Goal: Contribute content: Contribute content

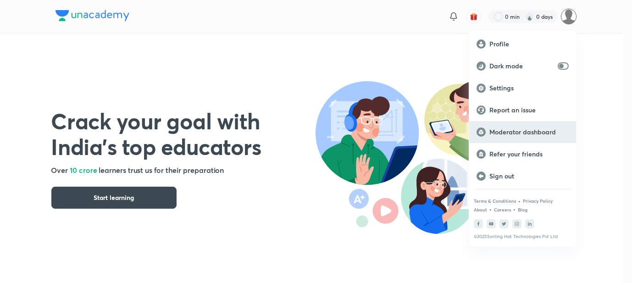
click at [506, 131] on p "Moderator dashboard" at bounding box center [528, 132] width 79 height 8
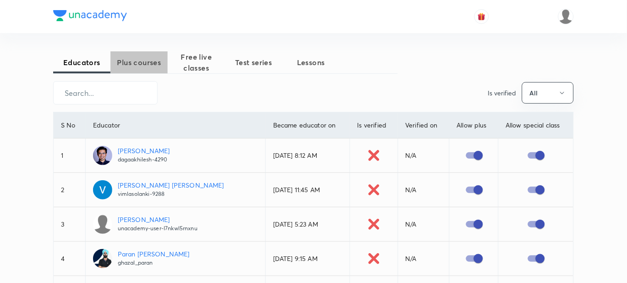
click at [143, 66] on span "Plus courses" at bounding box center [138, 62] width 57 height 11
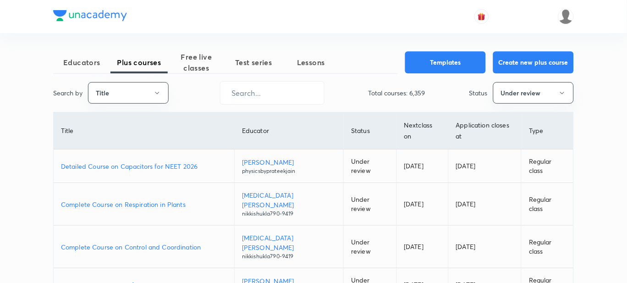
click at [120, 166] on p "Detailed Course on Capacitors for NEET 2026" at bounding box center [144, 166] width 166 height 10
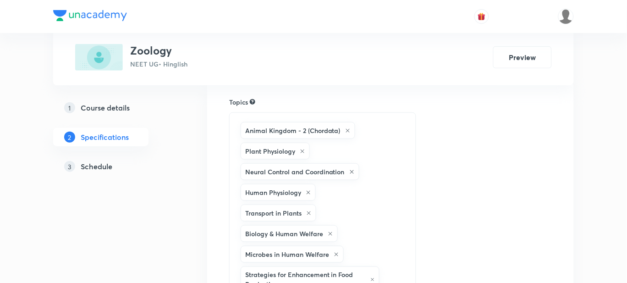
scroll to position [77, 0]
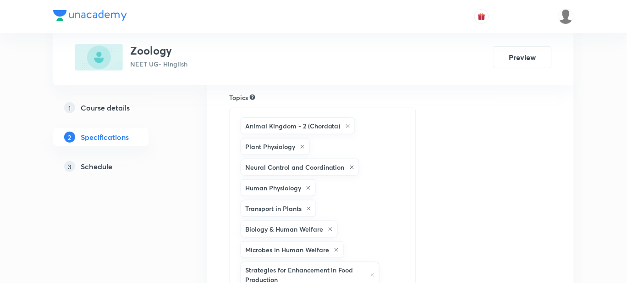
click at [100, 168] on h5 "Schedule" at bounding box center [97, 166] width 32 height 11
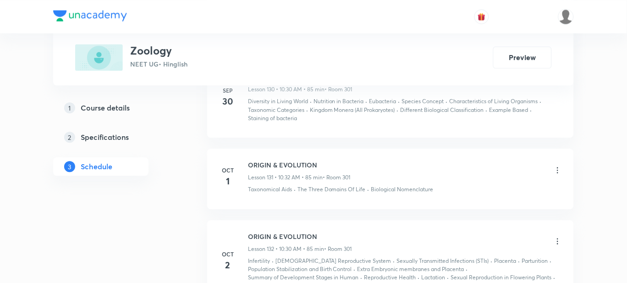
scroll to position [10440, 0]
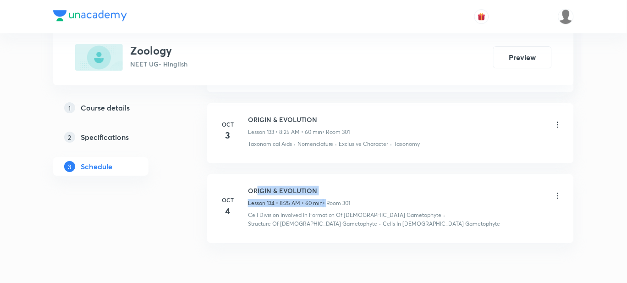
drag, startPoint x: 326, startPoint y: 159, endPoint x: 258, endPoint y: 157, distance: 67.9
click at [258, 186] on div "ORIGIN & EVOLUTION Lesson 134 • 8:25 AM • 60 min • Room 301" at bounding box center [299, 197] width 103 height 22
drag, startPoint x: 320, startPoint y: 151, endPoint x: 249, endPoint y: 154, distance: 70.7
click at [249, 186] on h6 "ORIGIN & EVOLUTION" at bounding box center [299, 191] width 103 height 10
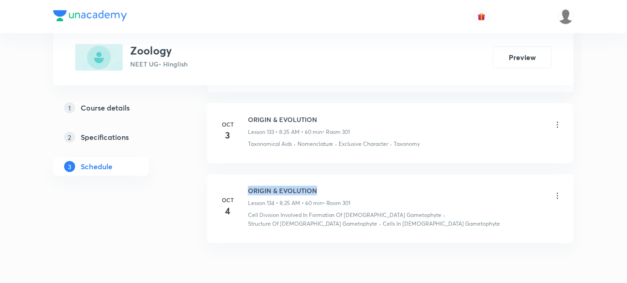
copy h6 "ORIGIN & EVOLUTION"
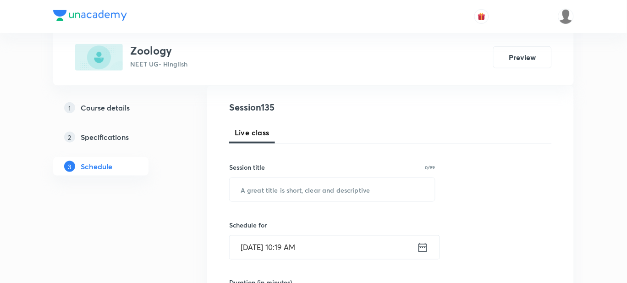
scroll to position [98, 0]
click at [271, 192] on input "text" at bounding box center [332, 188] width 205 height 23
paste input "ORIGIN & EVOLUTION"
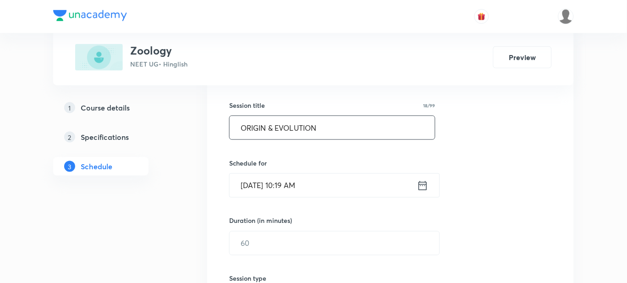
scroll to position [160, 0]
type input "ORIGIN & EVOLUTION"
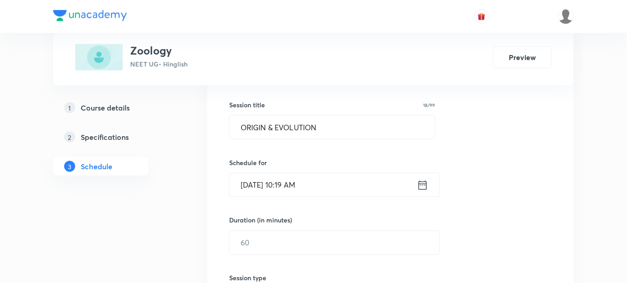
click at [327, 191] on input "Oct 6, 2025, 10:19 AM" at bounding box center [323, 184] width 187 height 23
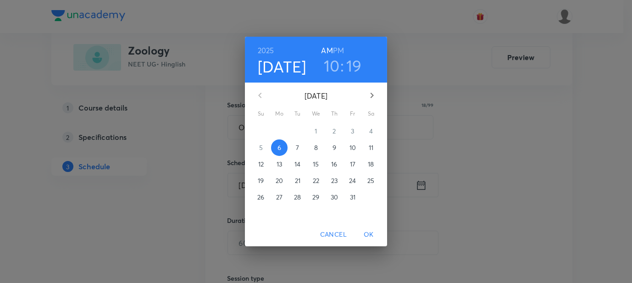
click at [354, 65] on h3 "19" at bounding box center [354, 65] width 16 height 19
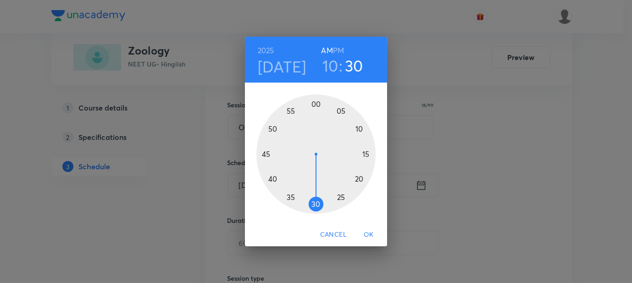
drag, startPoint x: 359, startPoint y: 174, endPoint x: 314, endPoint y: 202, distance: 52.9
click at [314, 202] on div at bounding box center [315, 153] width 119 height 119
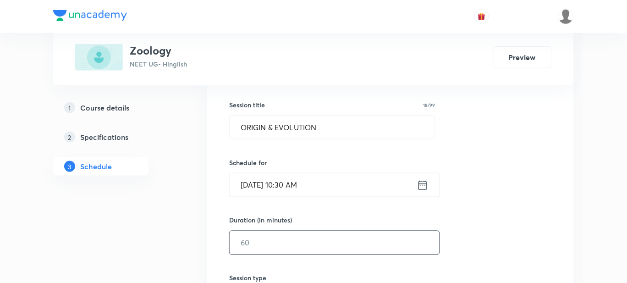
click at [249, 248] on input "text" at bounding box center [335, 242] width 210 height 23
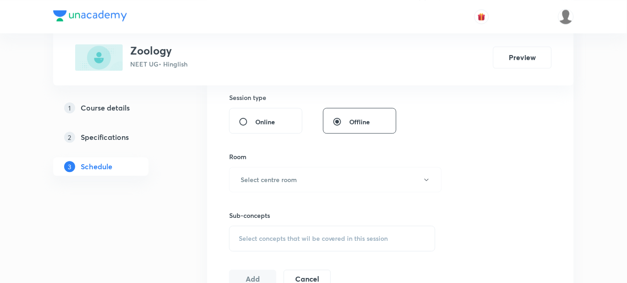
scroll to position [342, 0]
type input "85"
click at [278, 173] on h6 "Select centre room" at bounding box center [269, 178] width 56 height 10
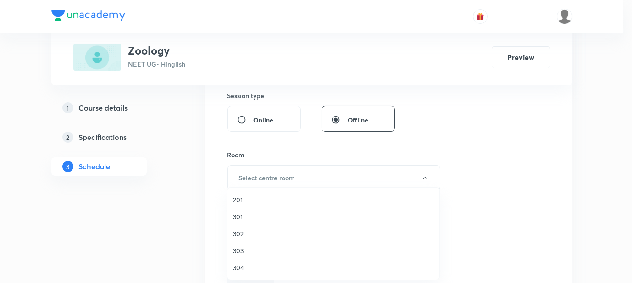
click at [242, 216] on span "301" at bounding box center [333, 217] width 201 height 10
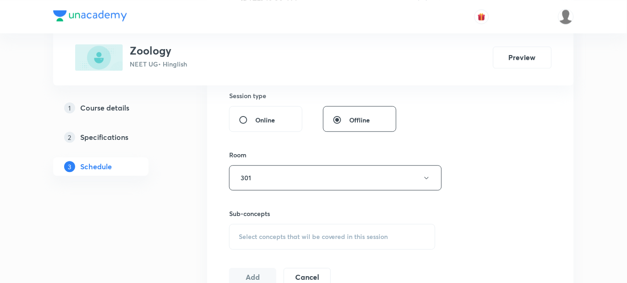
scroll to position [407, 0]
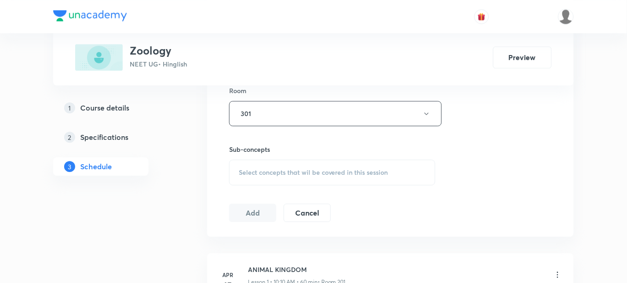
click at [283, 171] on span "Select concepts that wil be covered in this session" at bounding box center [313, 172] width 149 height 7
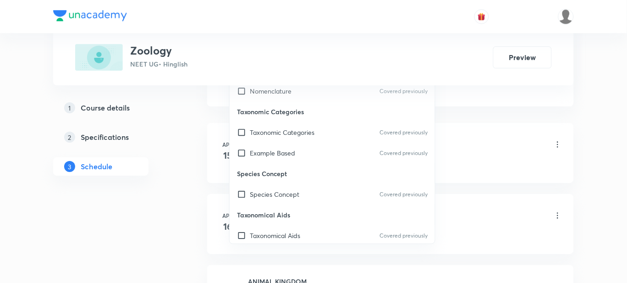
scroll to position [16000, 0]
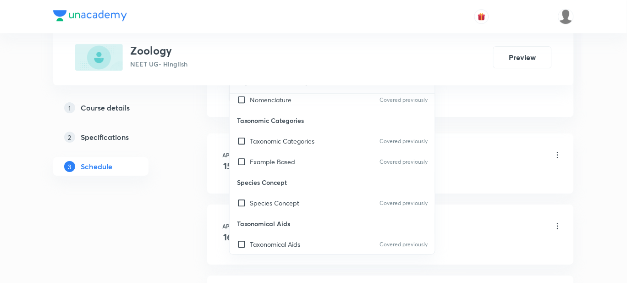
checkbox input "true"
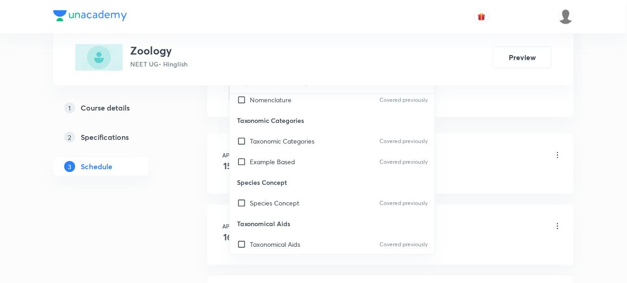
checkbox input "true"
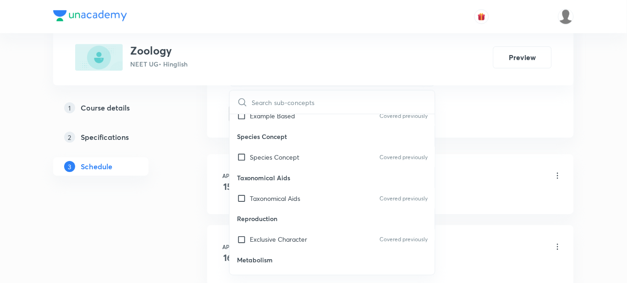
scroll to position [16085, 0]
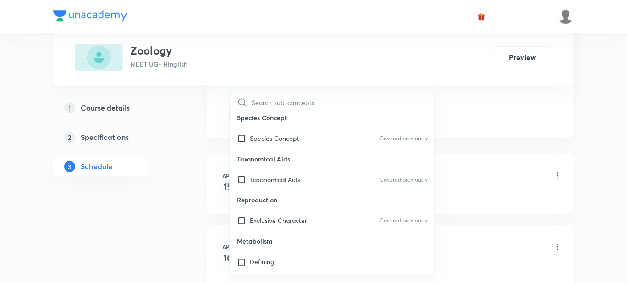
checkbox input "true"
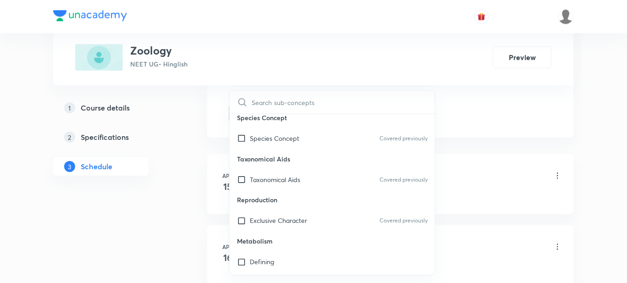
scroll to position [16140, 0]
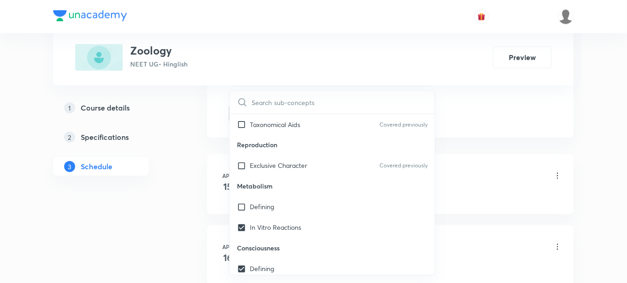
checkbox input "true"
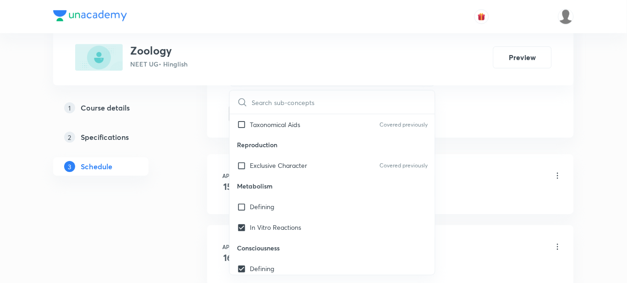
checkbox input "true"
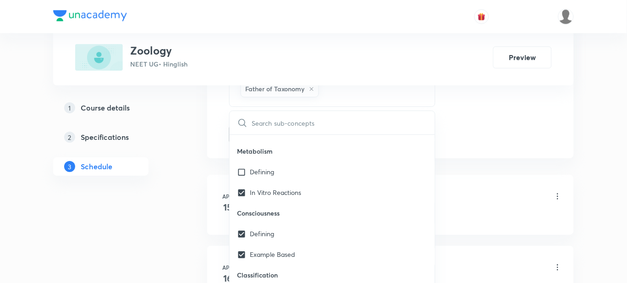
scroll to position [16197, 0]
drag, startPoint x: 268, startPoint y: 182, endPoint x: 257, endPoint y: 182, distance: 11.5
checkbox input "true"
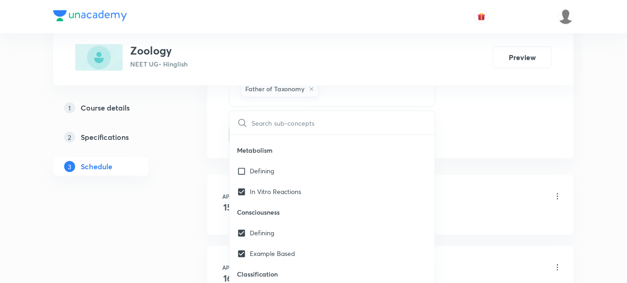
checkbox input "true"
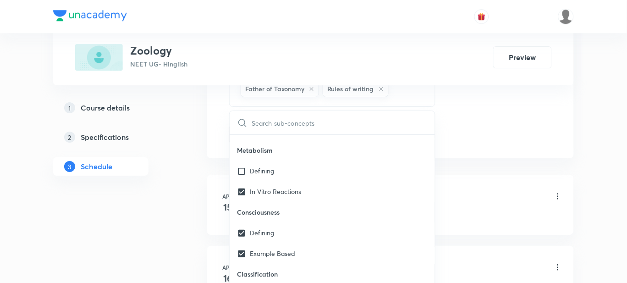
checkbox input "true"
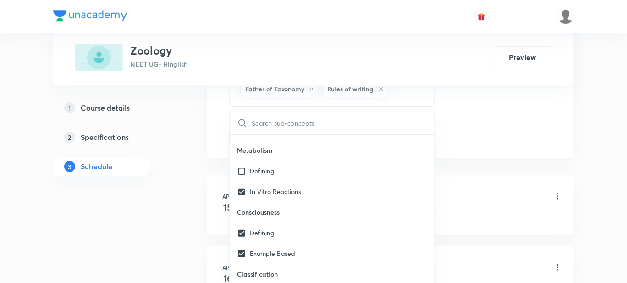
checkbox input "true"
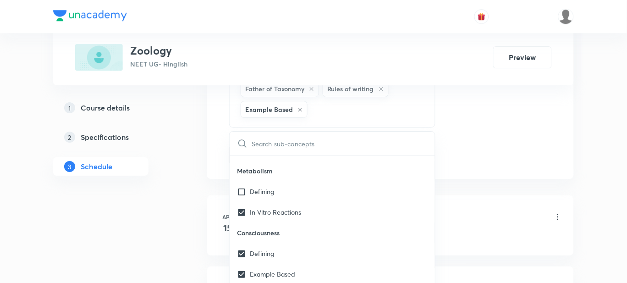
checkbox input "true"
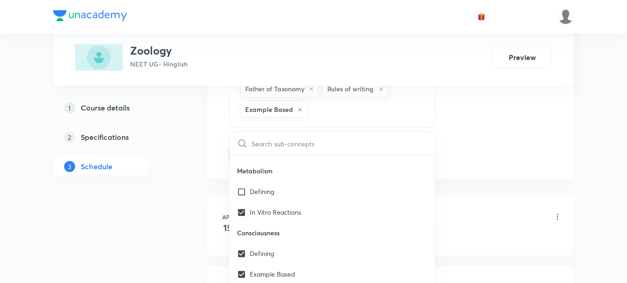
checkbox input "true"
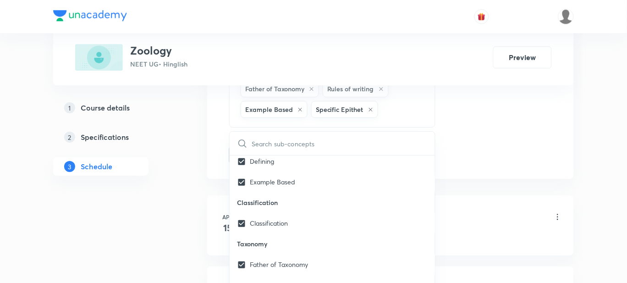
scroll to position [16289, 0]
checkbox input "true"
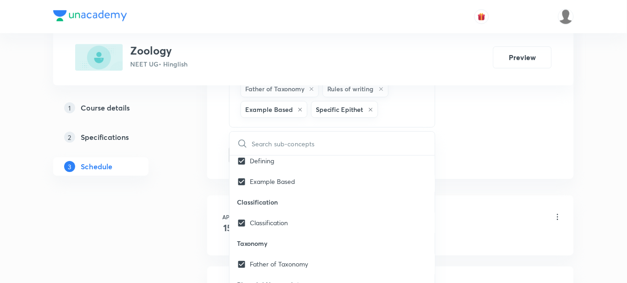
checkbox input "true"
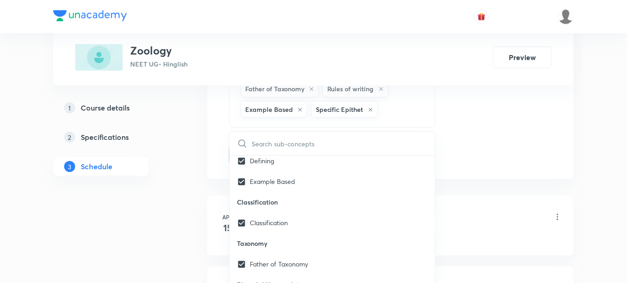
checkbox input "true"
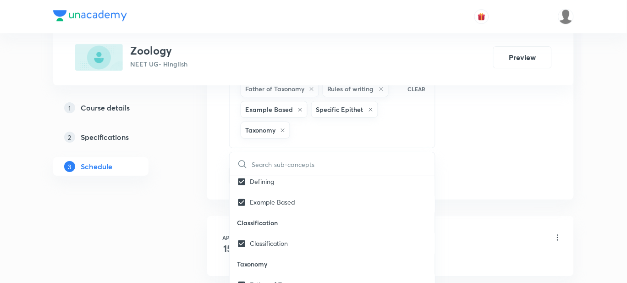
checkbox input "true"
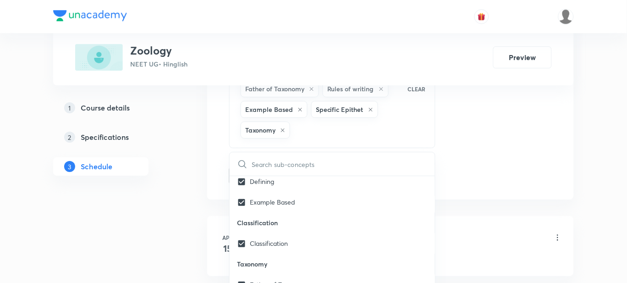
checkbox input "true"
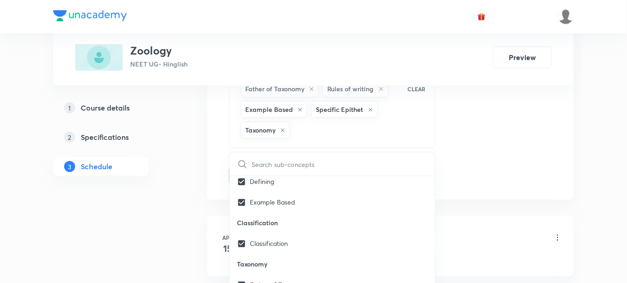
checkbox input "true"
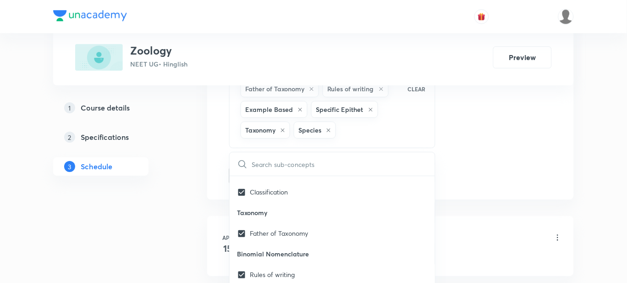
scroll to position [16343, 0]
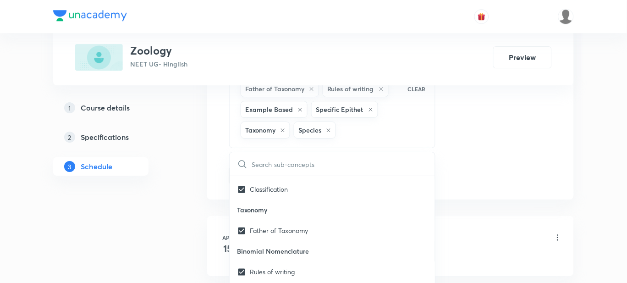
checkbox input "true"
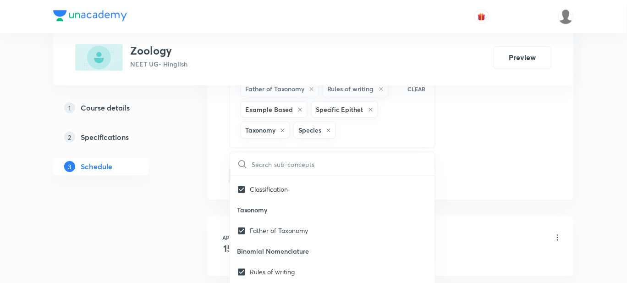
checkbox input "true"
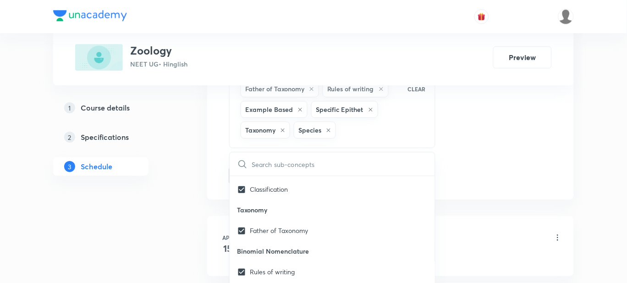
checkbox input "true"
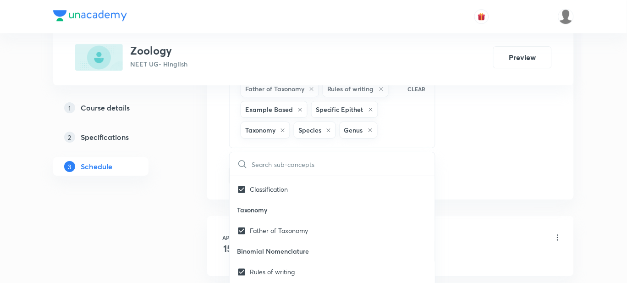
checkbox input "true"
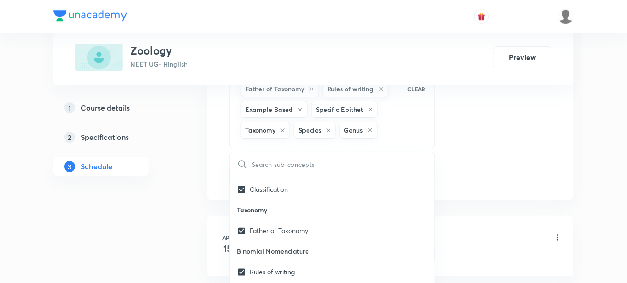
checkbox input "true"
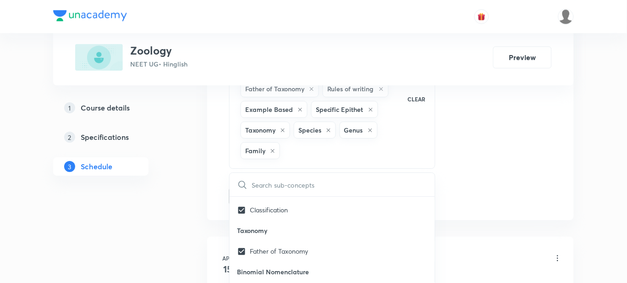
checkbox input "true"
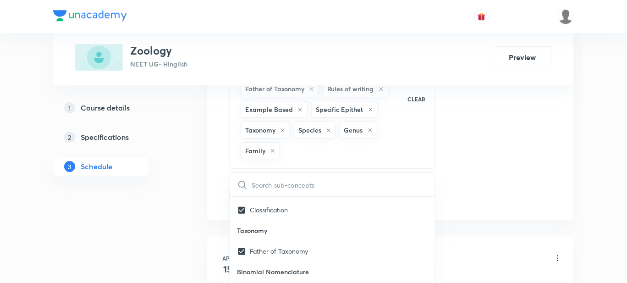
checkbox input "true"
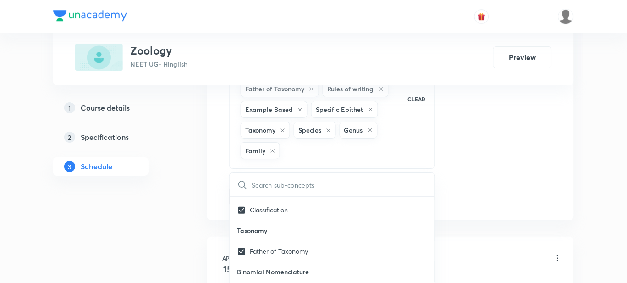
checkbox input "true"
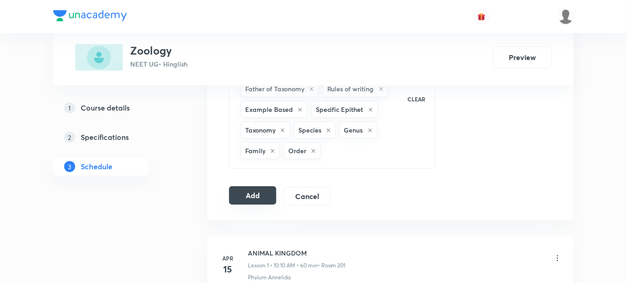
click at [249, 198] on button "Add" at bounding box center [252, 195] width 47 height 18
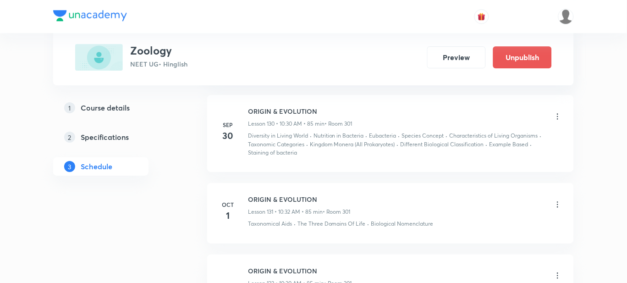
scroll to position [10099, 0]
